Goal: Navigation & Orientation: Find specific page/section

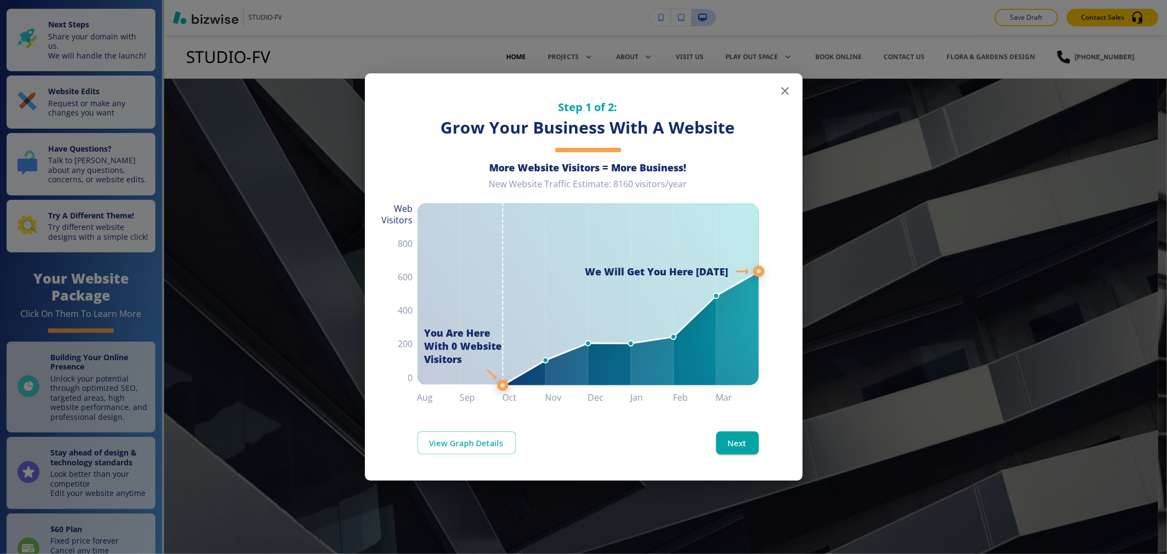
click at [785, 96] on icon "button" at bounding box center [785, 90] width 13 height 13
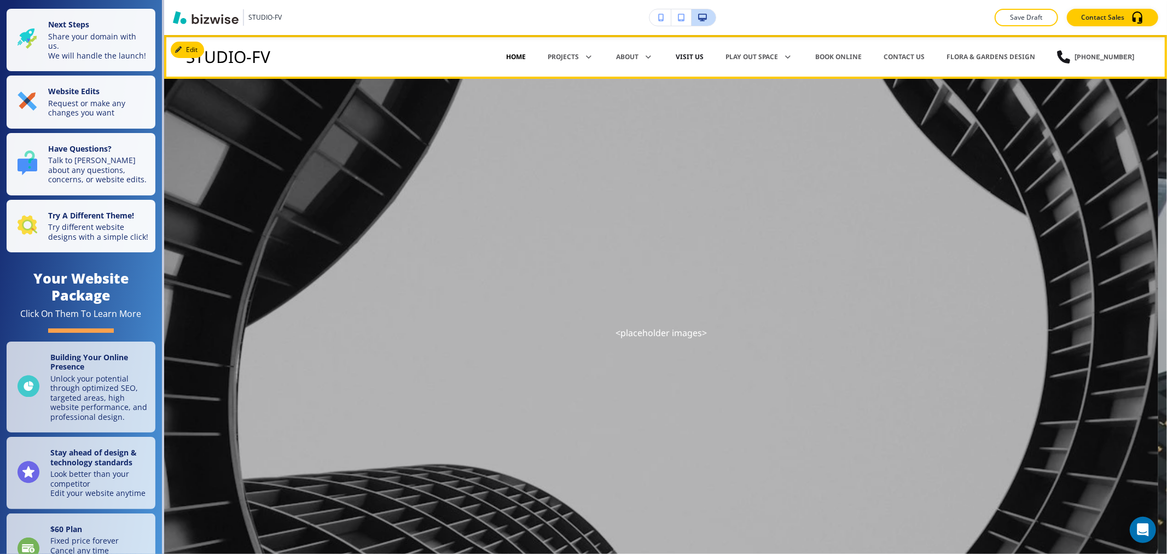
click at [692, 56] on p "Visit Us" at bounding box center [690, 57] width 28 height 10
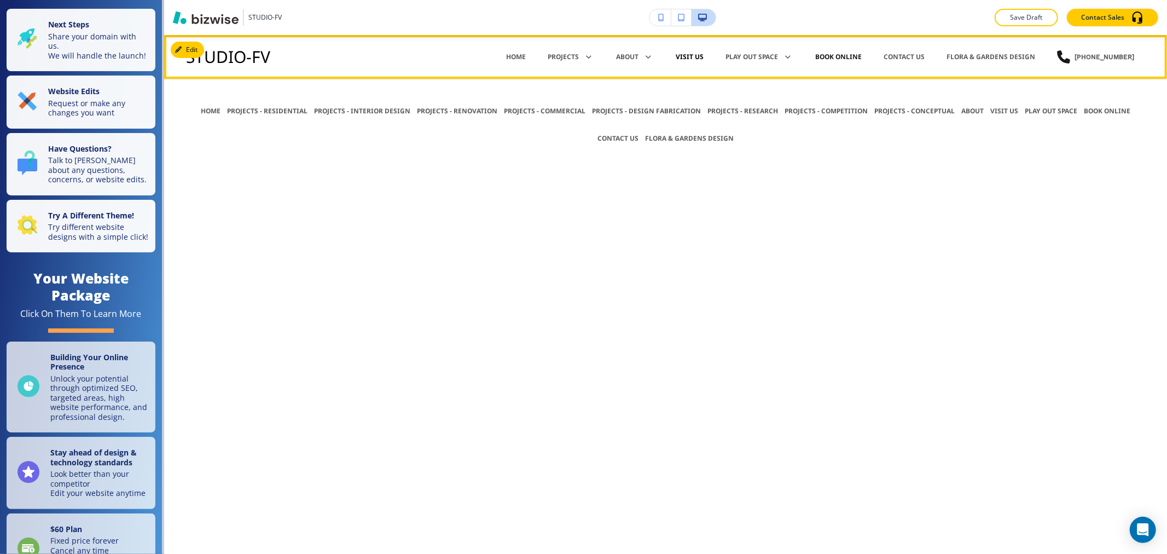
click at [850, 60] on p "Book Online" at bounding box center [838, 57] width 47 height 10
click at [905, 53] on p "Contact Us" at bounding box center [904, 57] width 41 height 10
click at [1010, 59] on p "Flora & Gardens Design" at bounding box center [991, 57] width 89 height 10
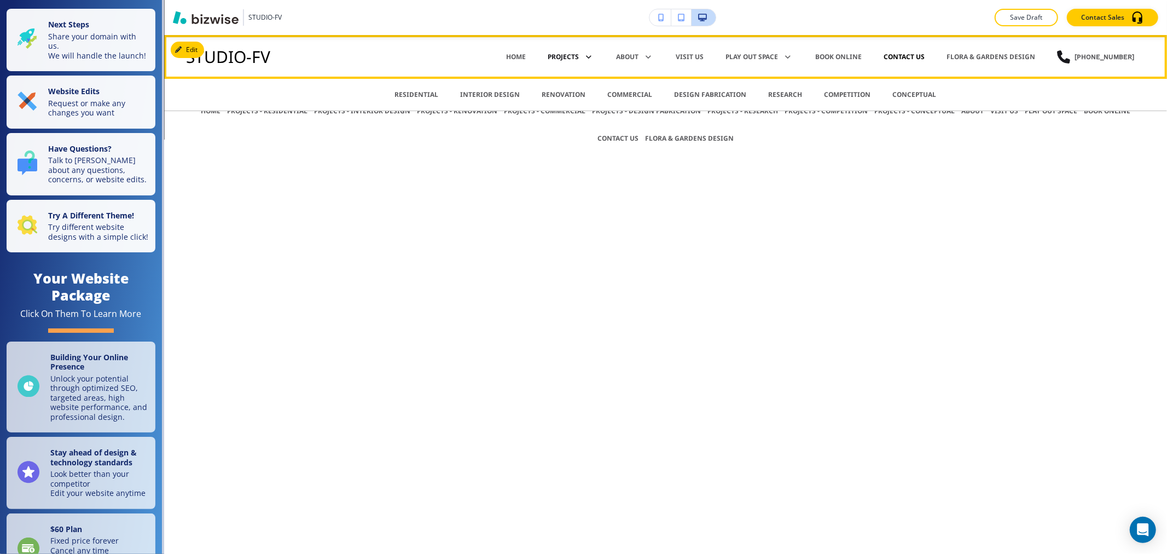
click at [579, 55] on p "Projects" at bounding box center [563, 57] width 31 height 10
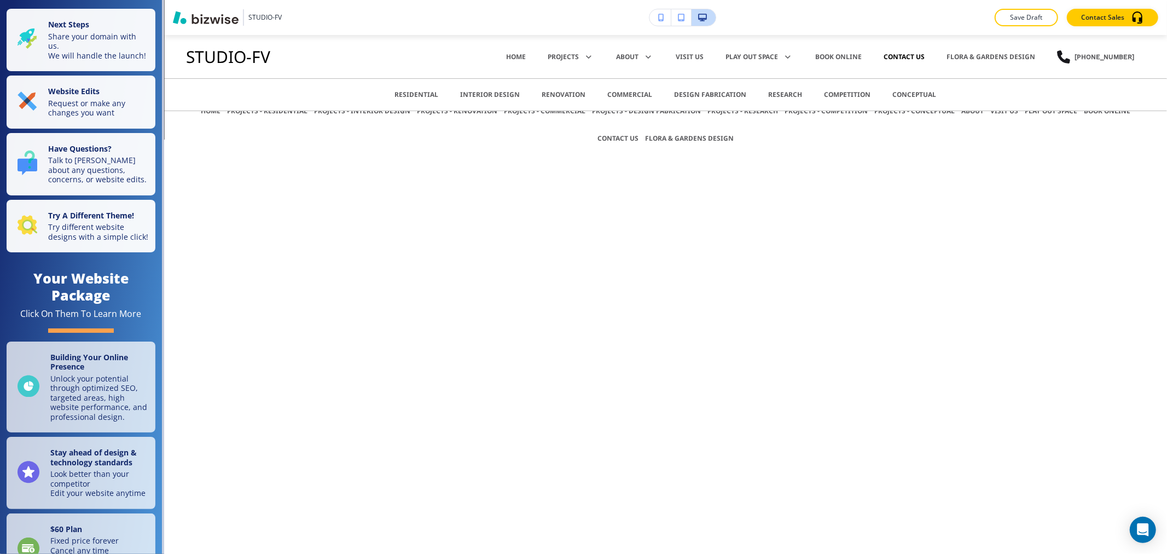
click at [566, 84] on div "Renovation" at bounding box center [564, 94] width 66 height 33
click at [561, 94] on p "Renovation" at bounding box center [564, 95] width 44 height 10
click at [494, 94] on p "Interior Design" at bounding box center [491, 95] width 60 height 10
click at [434, 94] on p "Residential" at bounding box center [417, 95] width 44 height 10
click at [526, 57] on p "Home" at bounding box center [516, 57] width 20 height 10
